Goal: Task Accomplishment & Management: Use online tool/utility

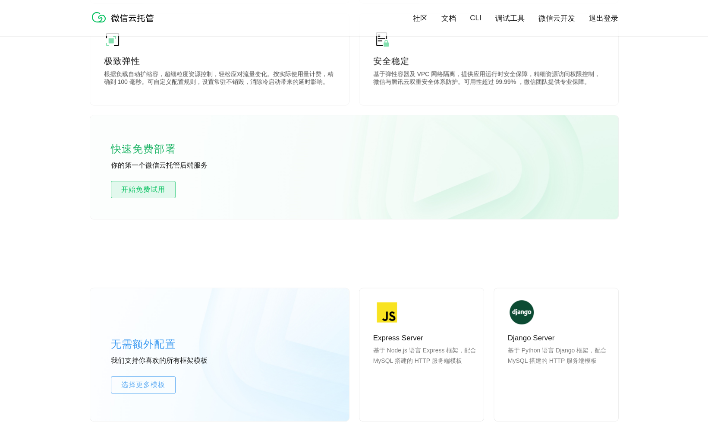
scroll to position [479, 0]
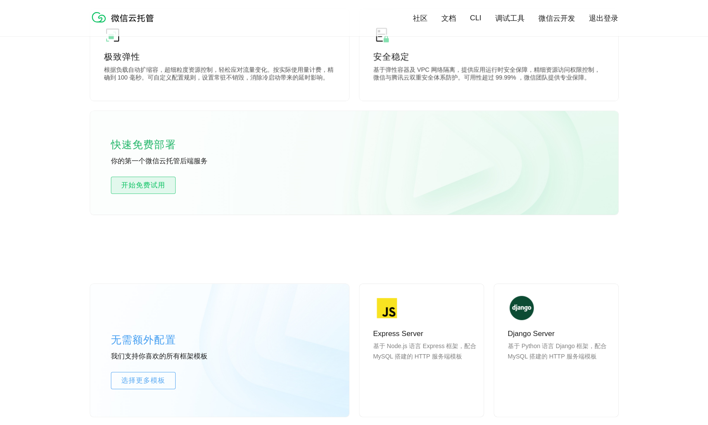
click at [150, 186] on span "开始免费试用" at bounding box center [143, 185] width 64 height 10
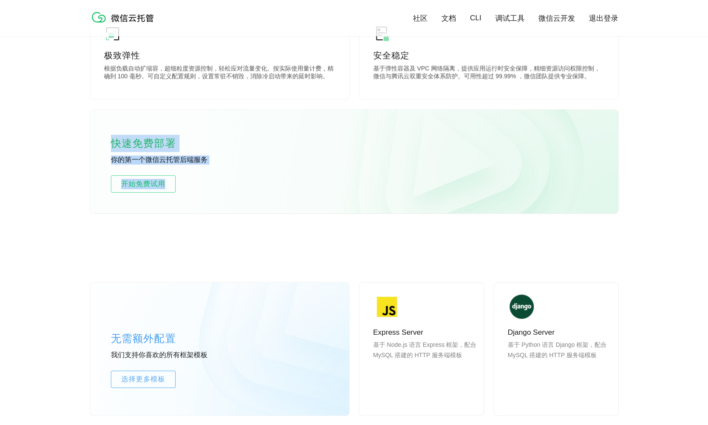
drag, startPoint x: 110, startPoint y: 144, endPoint x: 211, endPoint y: 172, distance: 105.2
click at [211, 172] on div "快速免费部署 你的第一个微信云托管后端服务 开始免费试用" at bounding box center [354, 162] width 528 height 104
click at [191, 156] on p "你的第一个微信云托管后端服务" at bounding box center [175, 159] width 129 height 9
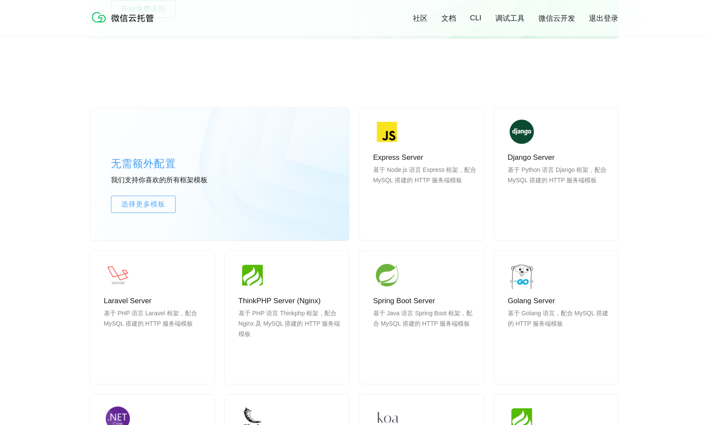
scroll to position [655, 0]
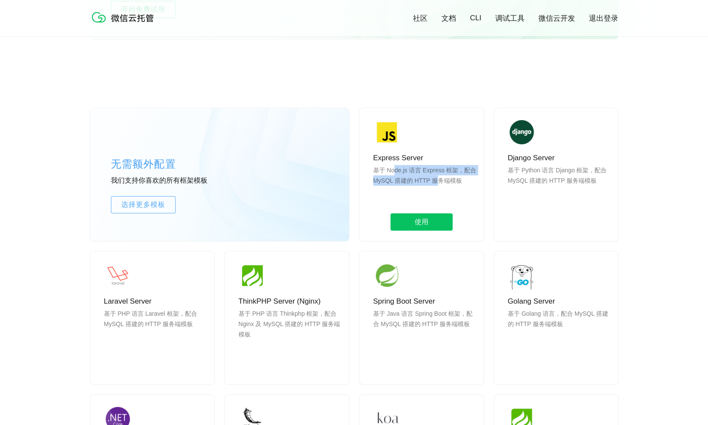
drag, startPoint x: 393, startPoint y: 170, endPoint x: 432, endPoint y: 183, distance: 40.9
click at [432, 183] on p "基于 Node.js 语言 Express 框架，配合 MySQL 搭建的 HTTP 服务端模板" at bounding box center [425, 185] width 104 height 41
drag, startPoint x: 387, startPoint y: 170, endPoint x: 397, endPoint y: 170, distance: 10.4
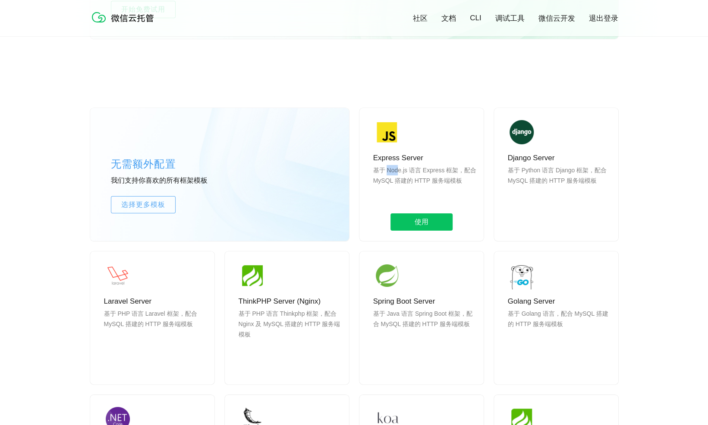
click at [397, 170] on p "基于 Node.js 语言 Express 框架，配合 MySQL 搭建的 HTTP 服务端模板" at bounding box center [425, 185] width 104 height 41
click at [399, 170] on p "基于 Node.js 语言 Express 框架，配合 MySQL 搭建的 HTTP 服务端模板" at bounding box center [425, 185] width 104 height 41
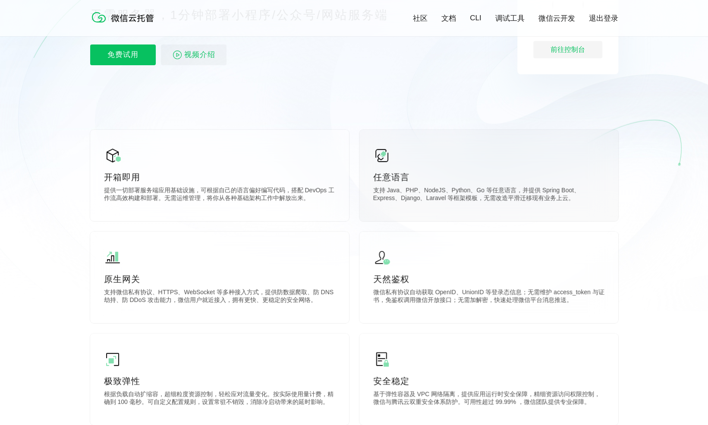
scroll to position [0, 0]
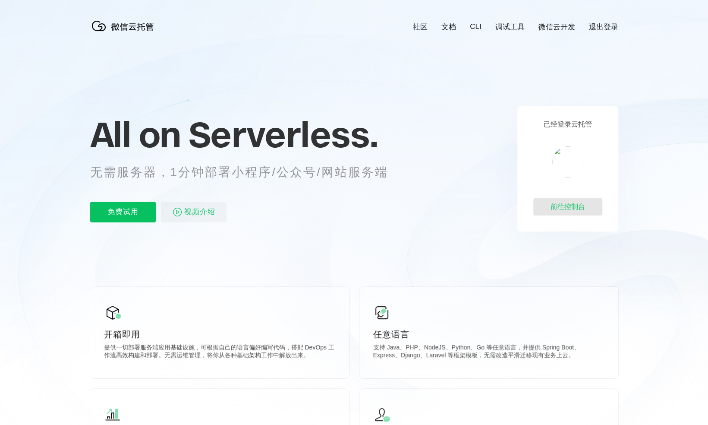
click at [550, 208] on div "前往控制台" at bounding box center [567, 206] width 69 height 17
